Goal: Information Seeking & Learning: Learn about a topic

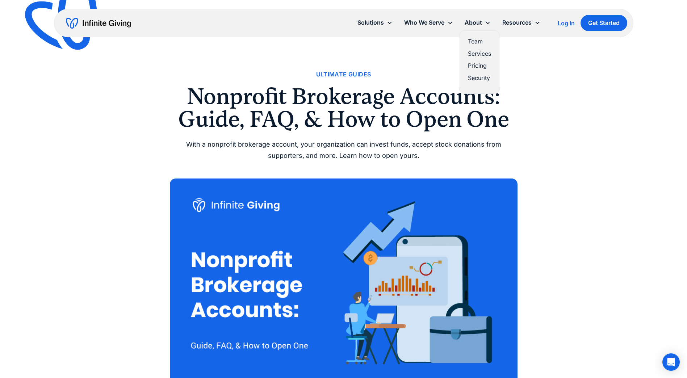
click at [473, 65] on link "Pricing" at bounding box center [479, 66] width 23 height 10
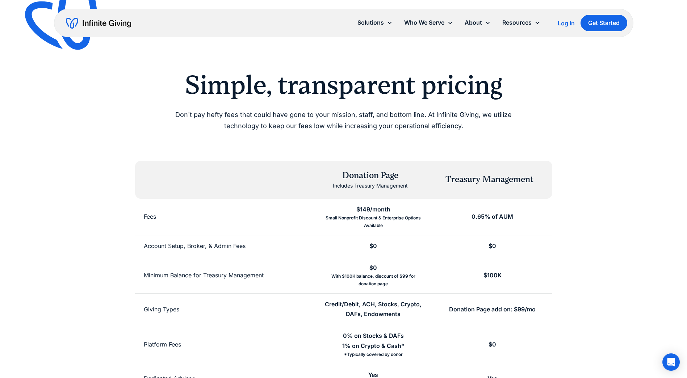
click at [566, 168] on div "Simple, transparent pricing Don't pay hefty fees that could have gone to your m…" at bounding box center [344, 276] width 557 height 412
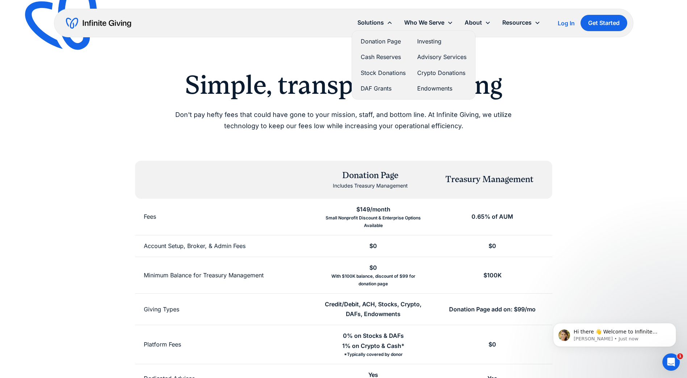
click at [427, 39] on link "Investing" at bounding box center [441, 42] width 49 height 10
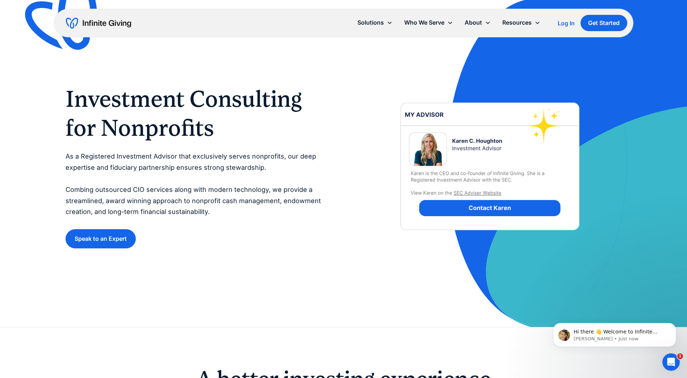
click at [234, 241] on div "Speak to an Expert" at bounding box center [198, 238] width 264 height 19
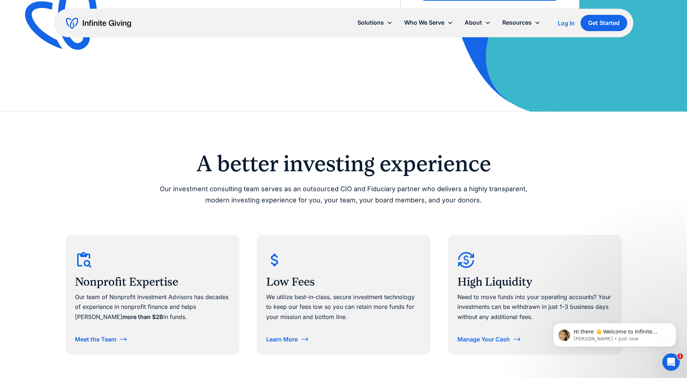
scroll to position [72, 0]
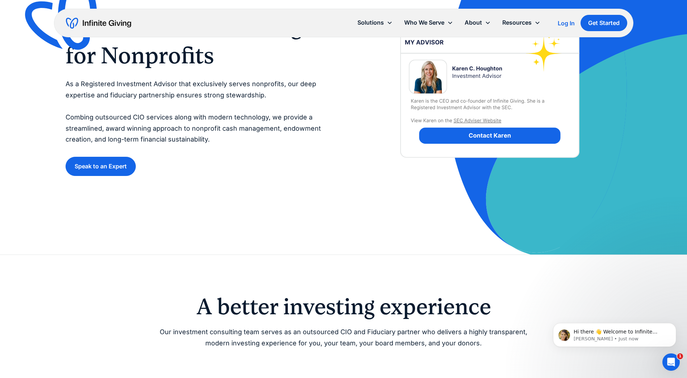
click at [329, 62] on h1 "Investment Consulting for Nonprofits" at bounding box center [198, 41] width 264 height 58
